Goal: Information Seeking & Learning: Learn about a topic

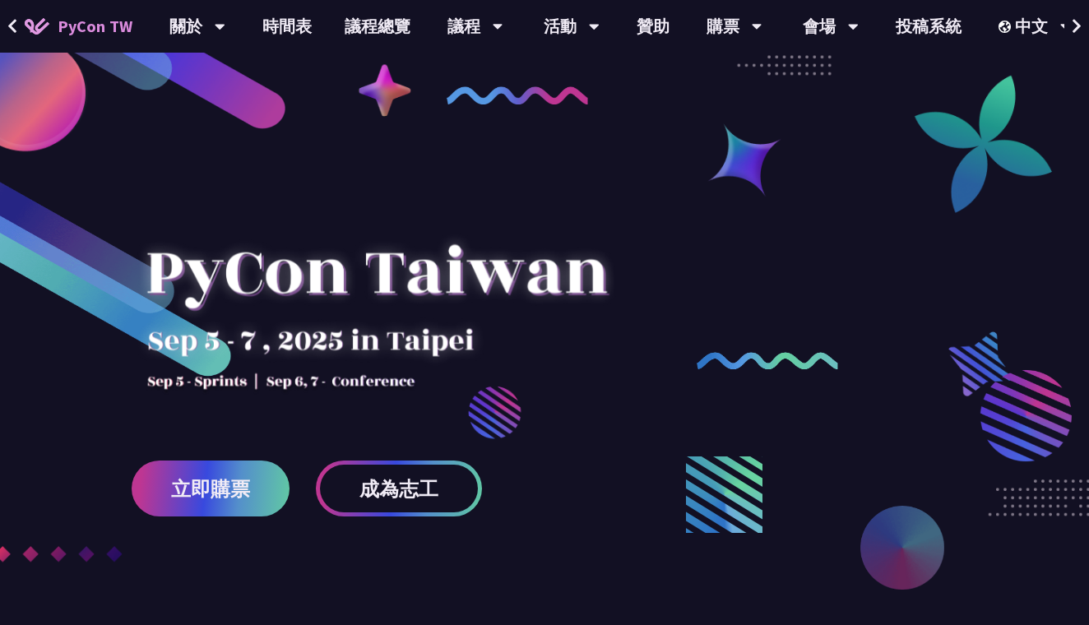
drag, startPoint x: 149, startPoint y: 339, endPoint x: 282, endPoint y: 385, distance: 141.0
click at [281, 385] on div at bounding box center [377, 296] width 490 height 230
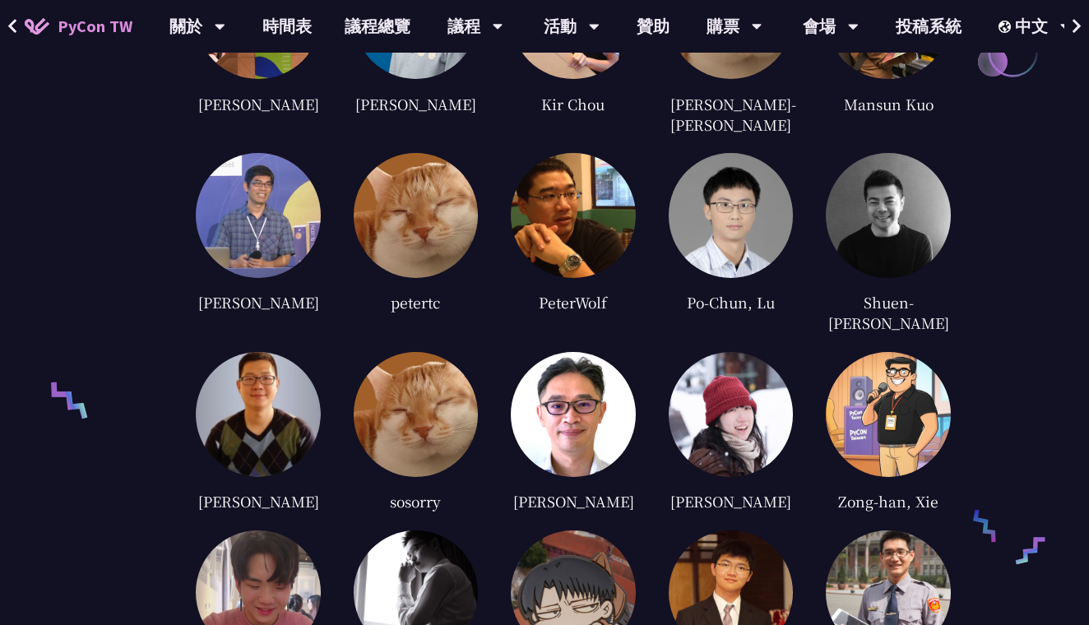
scroll to position [4129, 0]
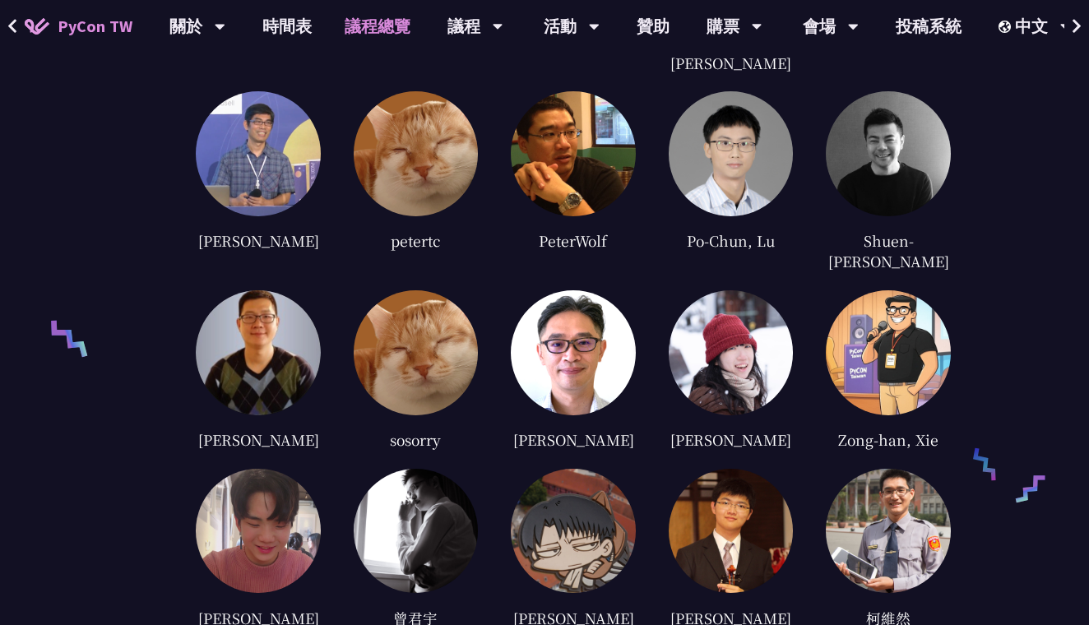
click at [365, 36] on link "議程總覽" at bounding box center [377, 26] width 99 height 53
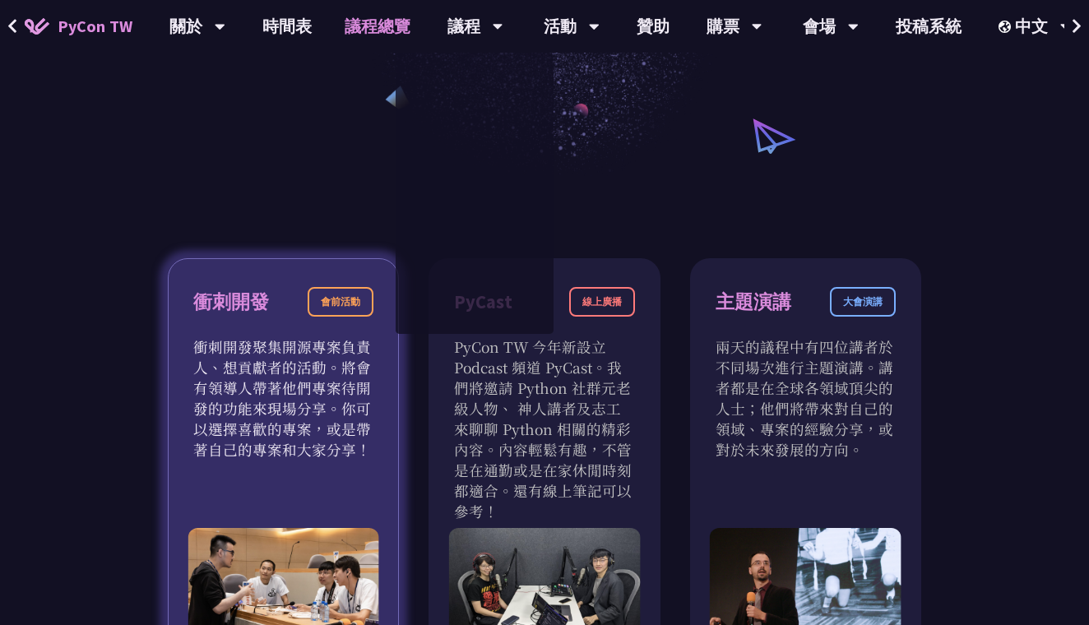
scroll to position [351, 0]
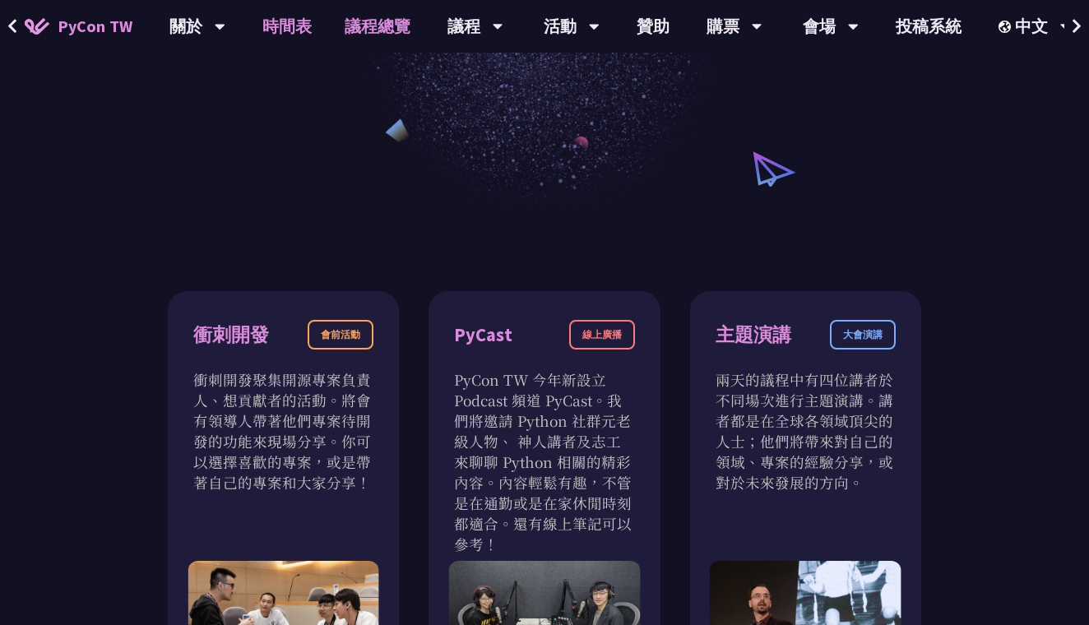
click at [305, 14] on link "時間表" at bounding box center [287, 26] width 82 height 53
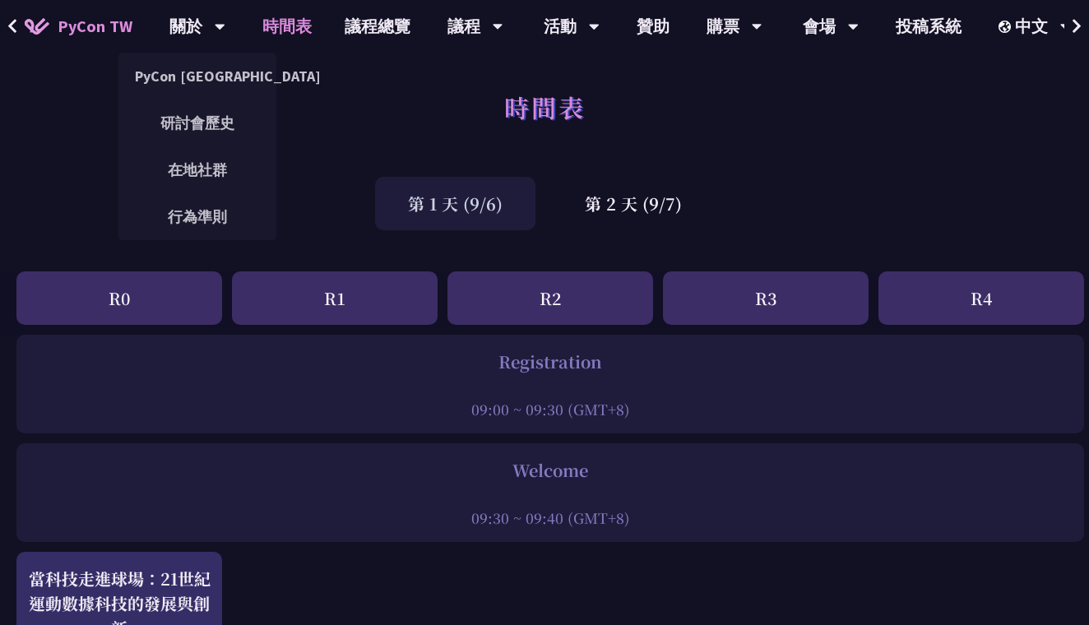
click at [63, 18] on span "PyCon TW" at bounding box center [95, 26] width 75 height 25
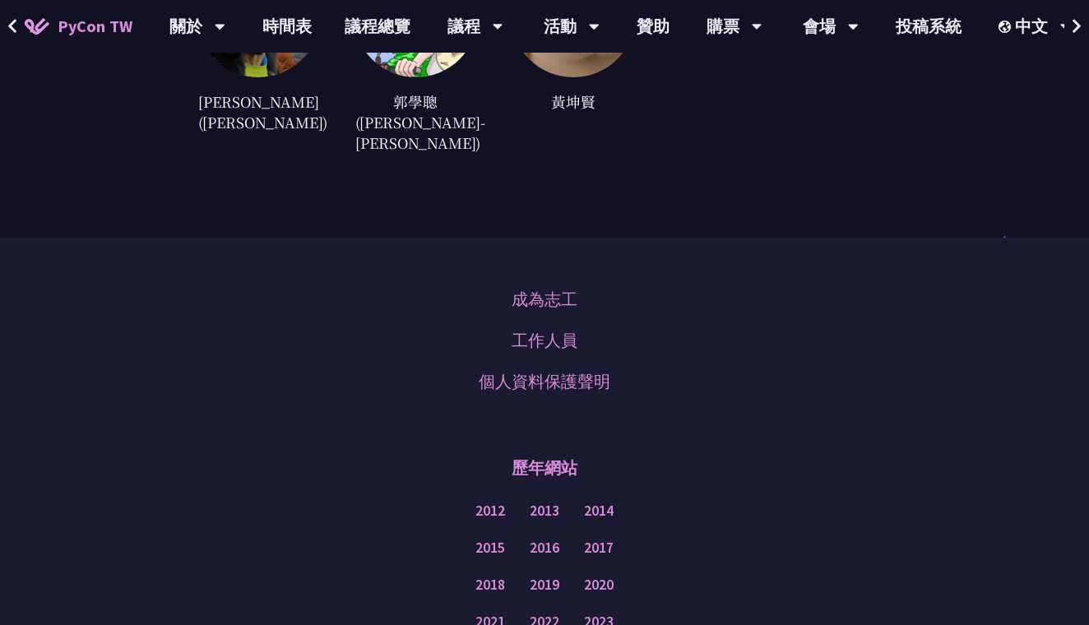
scroll to position [4744, 0]
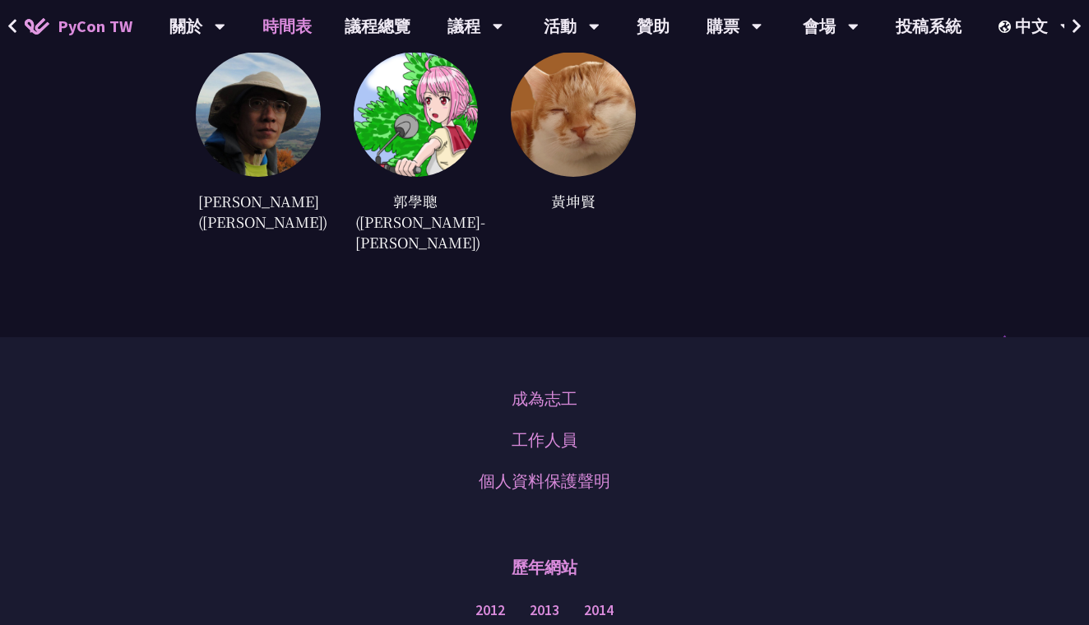
click at [299, 13] on link "時間表" at bounding box center [287, 26] width 82 height 53
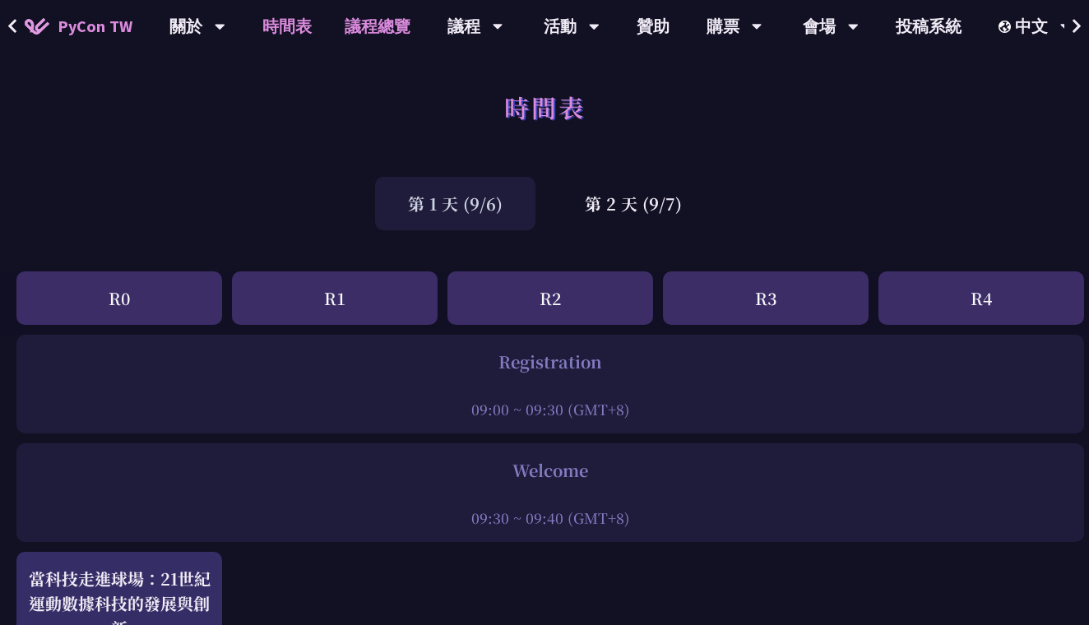
click at [415, 24] on link "議程總覽" at bounding box center [377, 26] width 99 height 53
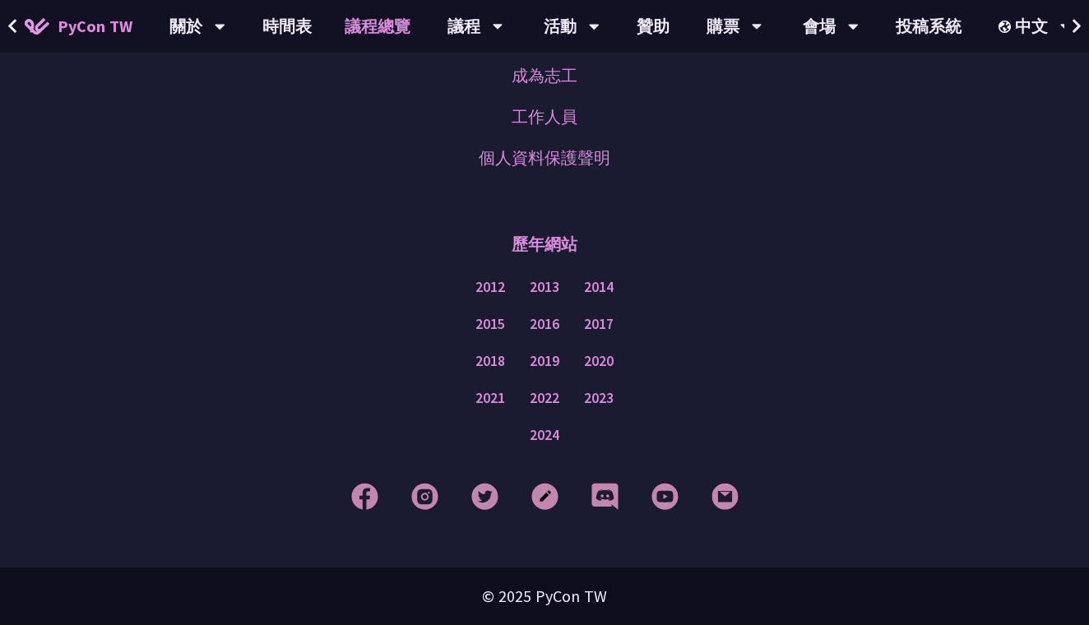
scroll to position [2098, 0]
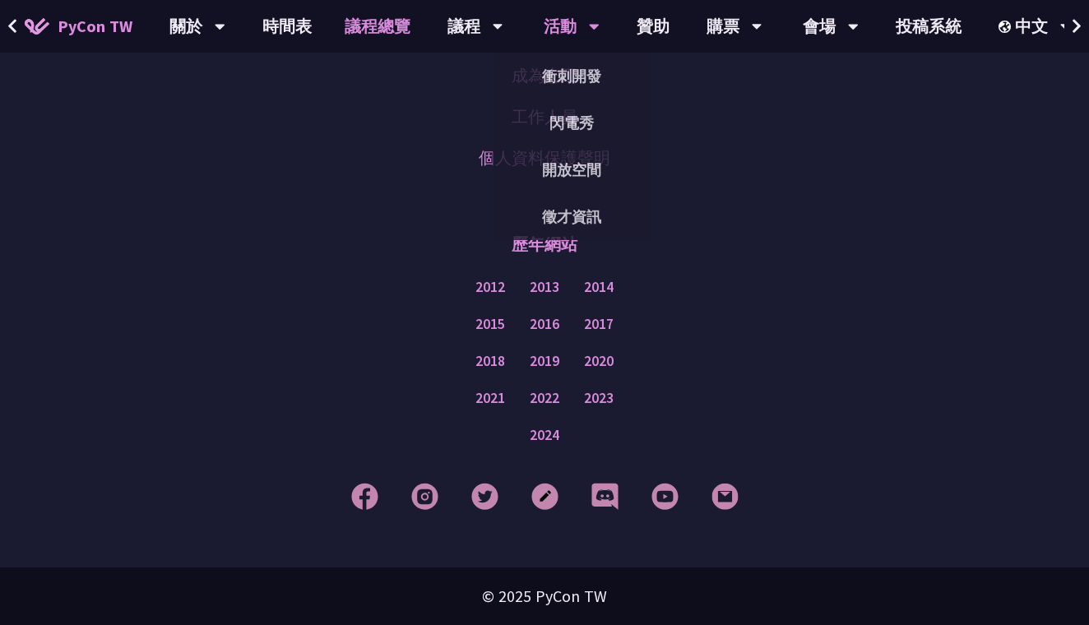
click at [560, 35] on div "活動" at bounding box center [572, 26] width 56 height 53
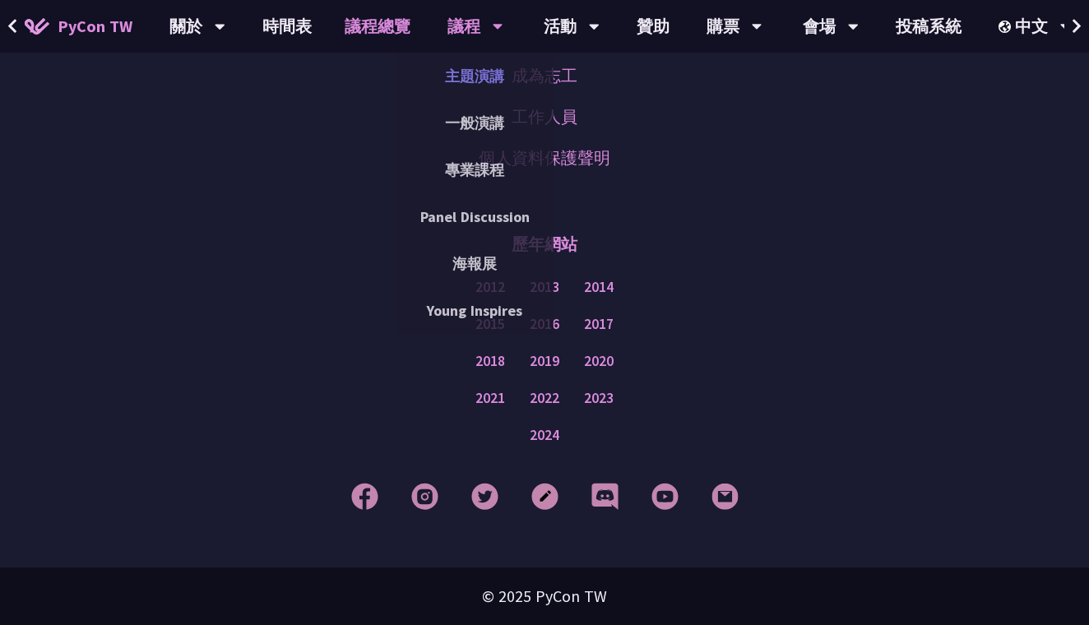
click at [453, 65] on link "主題演講" at bounding box center [475, 76] width 158 height 39
